Goal: Information Seeking & Learning: Learn about a topic

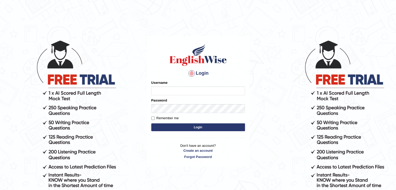
type input "gurvinder_newzealand"
click at [161, 126] on button "Login" at bounding box center [198, 128] width 94 height 8
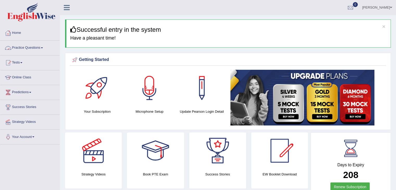
click at [41, 47] on link "Practice Questions" at bounding box center [29, 47] width 59 height 13
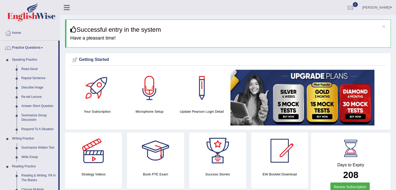
click at [37, 175] on link "Reading & Writing: Fill In The Blanks" at bounding box center [38, 178] width 39 height 14
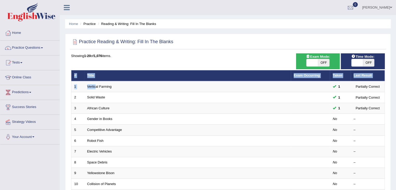
drag, startPoint x: 95, startPoint y: 82, endPoint x: 166, endPoint y: 60, distance: 73.8
click at [166, 60] on div "Showing 1-20 of 1,076 items. # Title Exam Occurring Taken Last Result 1 Vertica…" at bounding box center [228, 188] width 314 height 270
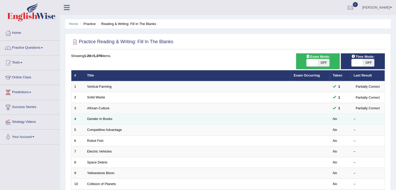
click at [104, 116] on td "Gender in Books" at bounding box center [187, 119] width 207 height 11
click at [98, 118] on link "Gender in Books" at bounding box center [99, 119] width 25 height 4
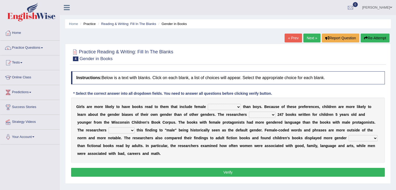
click at [238, 107] on select "protagonists cosmogonists agonists expressionists" at bounding box center [224, 107] width 33 height 6
click at [239, 108] on select "protagonists cosmogonists agonists expressionists" at bounding box center [224, 107] width 33 height 6
select select "expressionists"
click at [208, 104] on select "protagonists cosmogonists agonists expressionists" at bounding box center [224, 107] width 33 height 6
click at [274, 115] on select "hydrolyzed paralyzed catalyzed analyzed" at bounding box center [262, 115] width 27 height 6
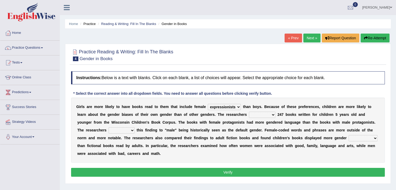
select select "analyzed"
click at [249, 112] on select "hydrolyzed paralyzed catalyzed analyzed" at bounding box center [262, 115] width 27 height 6
click at [131, 129] on select "contribute tribute distribute attribute" at bounding box center [122, 130] width 26 height 6
select select "tribute"
click at [109, 127] on select "contribute tribute distribute attribute" at bounding box center [122, 130] width 26 height 6
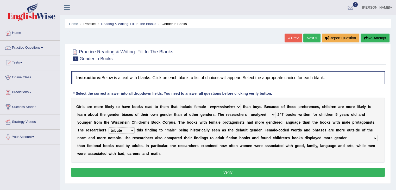
click at [377, 137] on select "stereotypes teletypes prototypes electrotypes" at bounding box center [363, 138] width 29 height 6
select select "prototypes"
click at [349, 135] on select "stereotypes teletypes prototypes electrotypes" at bounding box center [363, 138] width 29 height 6
click at [269, 171] on button "Verify" at bounding box center [228, 172] width 314 height 9
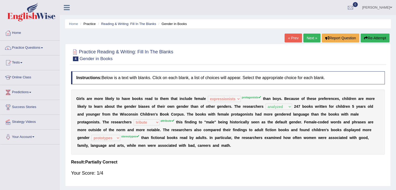
click at [379, 35] on button "Re-Attempt" at bounding box center [375, 38] width 29 height 9
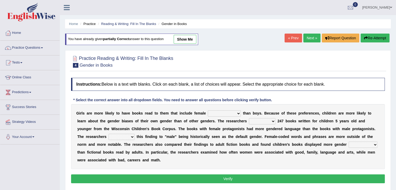
click at [238, 113] on select "protagonists cosmogonists agonists expressionists" at bounding box center [224, 114] width 33 height 6
select select "protagonists"
click at [208, 111] on select "protagonists cosmogonists agonists expressionists" at bounding box center [224, 114] width 33 height 6
click at [274, 120] on select "hydrolyzed paralyzed catalyzed analyzed" at bounding box center [262, 121] width 27 height 6
select select "analyzed"
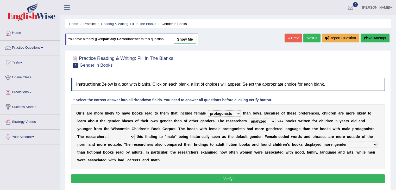
click at [249, 118] on select "hydrolyzed paralyzed catalyzed analyzed" at bounding box center [262, 121] width 27 height 6
click at [133, 135] on select "contribute tribute distribute attribute" at bounding box center [122, 137] width 26 height 6
select select "attribute"
click at [109, 134] on select "contribute tribute distribute attribute" at bounding box center [122, 137] width 26 height 6
click at [375, 145] on select "stereotypes teletypes prototypes electrotypes" at bounding box center [363, 145] width 29 height 6
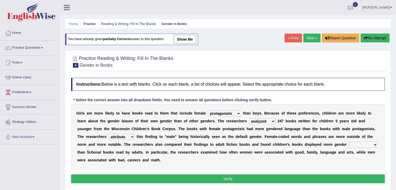
select select "stereotypes"
click at [349, 142] on select "stereotypes teletypes prototypes electrotypes" at bounding box center [363, 145] width 29 height 6
click at [269, 176] on button "Verify" at bounding box center [228, 179] width 314 height 9
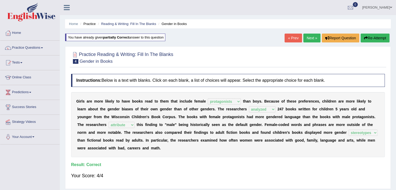
click at [311, 39] on link "Next »" at bounding box center [312, 38] width 17 height 9
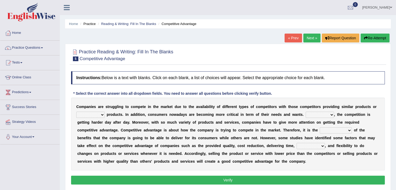
click at [102, 114] on select "constitution restitution substitution institution" at bounding box center [90, 115] width 28 height 6
select select "substitution"
click at [76, 112] on select "constitution restitution substitution institution" at bounding box center [90, 115] width 28 height 6
click at [329, 114] on select "However Instead Additionally Therefore" at bounding box center [320, 115] width 28 height 6
select select "Therefore"
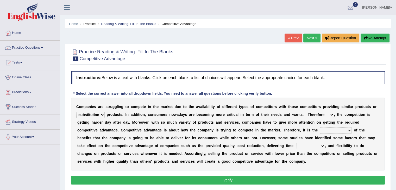
click at [306, 112] on select "However Instead Additionally Therefore" at bounding box center [320, 115] width 28 height 6
click at [328, 147] on b "a" at bounding box center [329, 146] width 2 height 4
click at [347, 130] on select "dissemination ordination determination incarnation" at bounding box center [336, 130] width 32 height 6
select select "determination"
click at [320, 127] on select "dissemination ordination determination incarnation" at bounding box center [336, 130] width 32 height 6
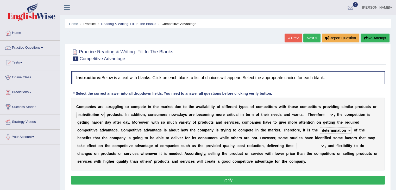
click at [322, 144] on select "captivation aggregation deprivation innovation" at bounding box center [311, 146] width 28 height 6
select select "innovation"
click at [297, 143] on select "captivation aggregation deprivation innovation" at bounding box center [311, 146] width 28 height 6
click at [261, 178] on button "Verify" at bounding box center [228, 180] width 314 height 9
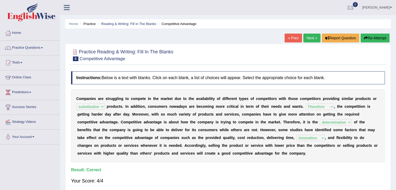
click at [311, 38] on link "Next »" at bounding box center [312, 38] width 17 height 9
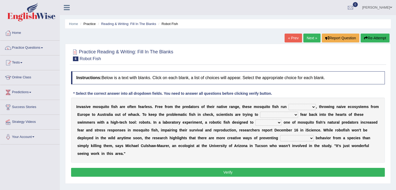
click at [311, 105] on select "occupant flippant rampant concordant" at bounding box center [302, 107] width 27 height 6
select select "flippant"
click at [289, 104] on select "occupant flippant rampant concordant" at bounding box center [302, 107] width 27 height 6
click at [285, 115] on select "accept spike strike [PERSON_NAME]" at bounding box center [279, 115] width 38 height 6
select select "spike"
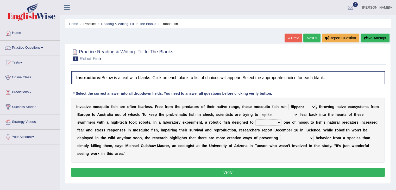
click at [260, 112] on select "accept spike strike [PERSON_NAME]" at bounding box center [279, 115] width 38 height 6
click at [260, 124] on select "bequest mimic battle conquest" at bounding box center [269, 123] width 26 height 6
select select "mimic"
click at [256, 120] on select "bequest mimic battle conquest" at bounding box center [269, 123] width 26 height 6
click at [251, 141] on div "I n v a s i v e m o s q u i t o f i s h a r e o f t e n f e a r l e s s . F r e…" at bounding box center [228, 130] width 314 height 65
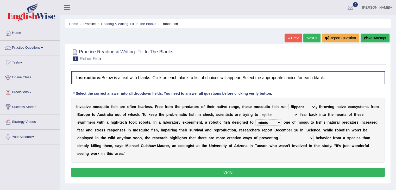
click at [287, 138] on select "unprivileged unprecedented uncharted unwanted" at bounding box center [297, 138] width 34 height 6
select select "unwanted"
click at [280, 135] on select "unprivileged unprecedented uncharted unwanted" at bounding box center [297, 138] width 34 height 6
click at [248, 171] on button "Verify" at bounding box center [228, 172] width 314 height 9
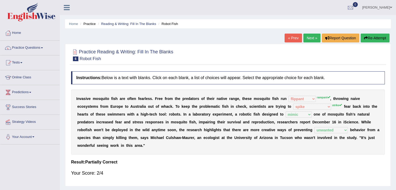
click at [306, 37] on link "Next »" at bounding box center [312, 38] width 17 height 9
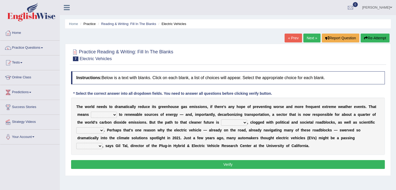
click at [114, 115] on select "grafting drafting crafting shifting" at bounding box center [104, 115] width 26 height 6
select select "shifting"
click at [91, 112] on select "grafting drafting crafting shifting" at bounding box center [104, 115] width 26 height 6
click at [246, 121] on select "daunting daunted daunt dauntless" at bounding box center [234, 123] width 26 height 6
click at [221, 120] on select "daunting daunted daunt dauntless" at bounding box center [234, 123] width 26 height 6
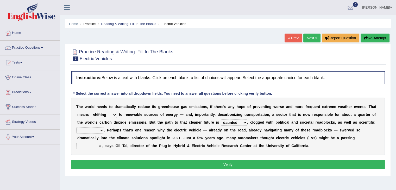
click at [244, 122] on select "daunting daunted daunt dauntless" at bounding box center [234, 123] width 26 height 6
select select "daunting"
click at [221, 120] on select "daunting daunted daunt dauntless" at bounding box center [234, 123] width 26 height 6
click at [101, 129] on select "spectacles obstacles tentacles receptacles" at bounding box center [90, 130] width 28 height 6
select select "obstacles"
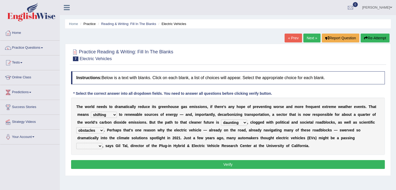
click at [76, 127] on select "spectacles obstacles tentacles receptacles" at bounding box center [90, 130] width 28 height 6
click at [100, 147] on select "fad gad tad lad" at bounding box center [89, 146] width 26 height 6
select select "fad"
click at [76, 143] on select "fad gad tad lad" at bounding box center [89, 146] width 26 height 6
click at [95, 157] on div "Instructions: Below is a text with blanks. Click on each blank, a list of choic…" at bounding box center [228, 121] width 317 height 105
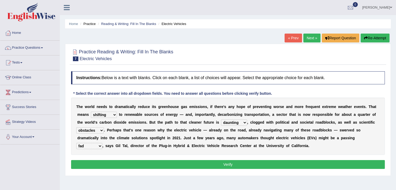
click at [197, 164] on button "Verify" at bounding box center [228, 164] width 314 height 9
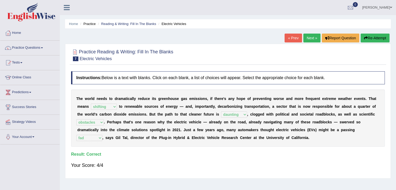
click at [312, 35] on link "Next »" at bounding box center [312, 38] width 17 height 9
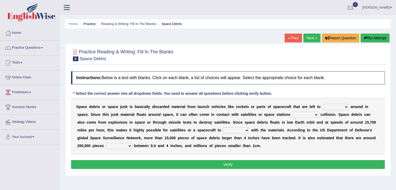
click at [347, 105] on select "twist center roam loll" at bounding box center [336, 107] width 26 height 6
select select "twist"
click at [323, 104] on select "twist center roam loll" at bounding box center [336, 107] width 26 height 6
click at [316, 116] on select "risks risk risked risking" at bounding box center [306, 115] width 26 height 6
select select "risks"
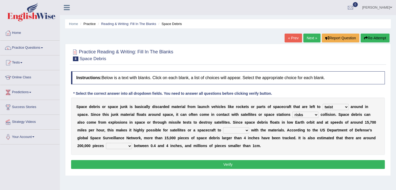
click at [293, 112] on select "risks risk risked risking" at bounding box center [306, 115] width 26 height 6
click at [237, 131] on select "collect collate collide collocate" at bounding box center [236, 130] width 26 height 6
select select "collide"
click at [223, 127] on select "collect collate collide collocate" at bounding box center [236, 130] width 26 height 6
click at [114, 146] on select "sized sizing size sizes" at bounding box center [119, 146] width 26 height 6
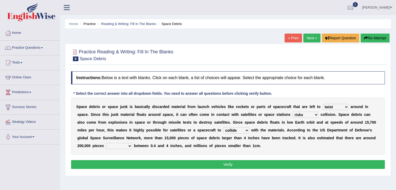
select select "sized"
click at [106, 143] on select "sized sizing size sizes" at bounding box center [119, 146] width 26 height 6
click at [183, 163] on button "Verify" at bounding box center [228, 164] width 314 height 9
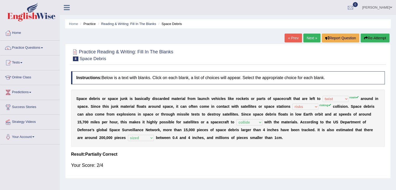
click at [314, 38] on link "Next »" at bounding box center [312, 38] width 17 height 9
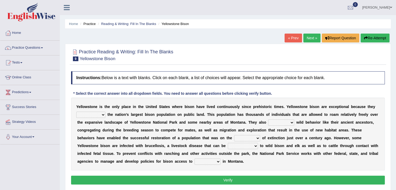
click at [102, 116] on select "congregate comprise consist compromise" at bounding box center [90, 115] width 29 height 6
